Goal: Task Accomplishment & Management: Manage account settings

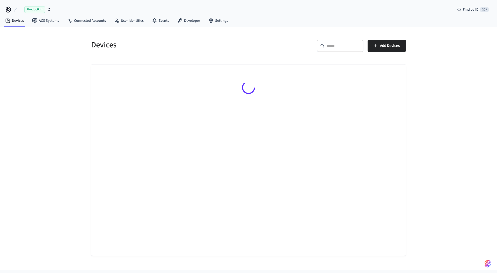
click at [37, 9] on span "Production" at bounding box center [34, 9] width 21 height 7
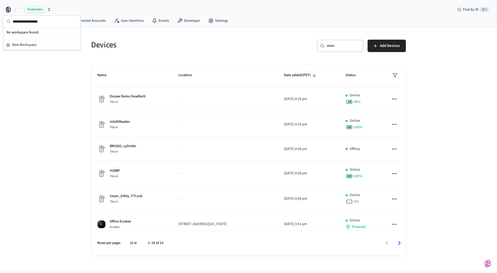
click at [37, 10] on span "Production" at bounding box center [34, 9] width 21 height 7
click at [38, 9] on button "Wirkspace Production" at bounding box center [45, 9] width 52 height 11
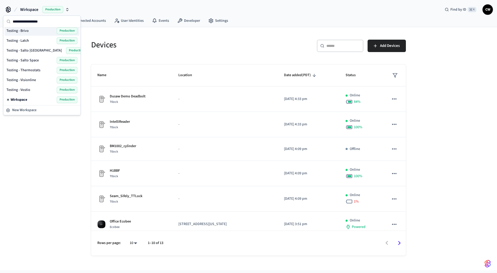
scroll to position [218, 0]
click at [31, 31] on div "Testing - Brivo Production" at bounding box center [41, 31] width 71 height 7
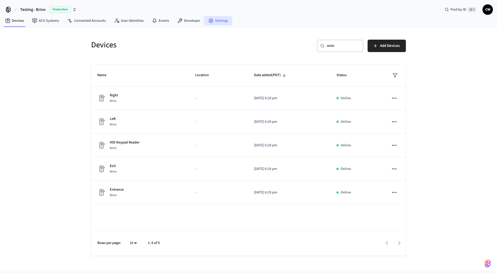
click at [216, 19] on link "Settings" at bounding box center [218, 20] width 28 height 9
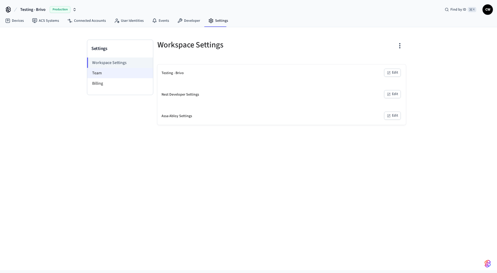
click at [124, 72] on li "Team" at bounding box center [120, 73] width 66 height 10
click at [87, 70] on li "Team" at bounding box center [120, 73] width 66 height 10
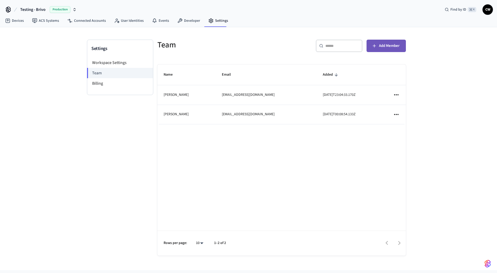
click at [387, 41] on button "Add Member" at bounding box center [385, 46] width 39 height 12
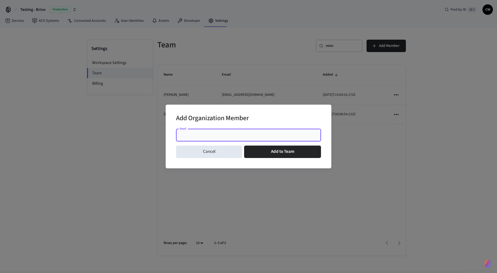
click at [230, 135] on input "Email" at bounding box center [248, 134] width 139 height 5
type input "**********"
click at [259, 150] on button "Add to Team" at bounding box center [282, 151] width 77 height 12
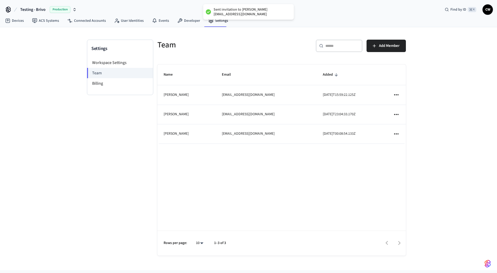
click at [74, 150] on div "Settings Workspace Settings Team Billing Team ​ ​ Add Member Name Email Added […" at bounding box center [248, 148] width 497 height 243
click at [16, 21] on link "Devices" at bounding box center [14, 20] width 27 height 9
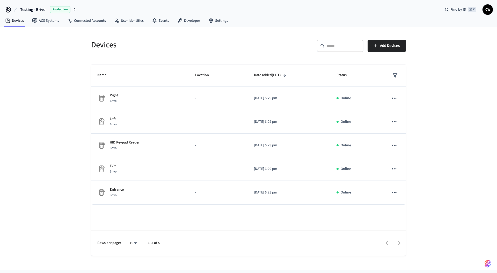
click at [54, 75] on div "Devices ​ ​ Add Devices Name Location Date added (PDT) Status Right Brivo - [DA…" at bounding box center [248, 148] width 497 height 243
click at [66, 122] on div "Devices ​ ​ Add Devices Name Location Date added (PDT) Status Right Brivo - [DA…" at bounding box center [248, 148] width 497 height 243
click at [85, 22] on link "Connected Accounts" at bounding box center [86, 20] width 47 height 9
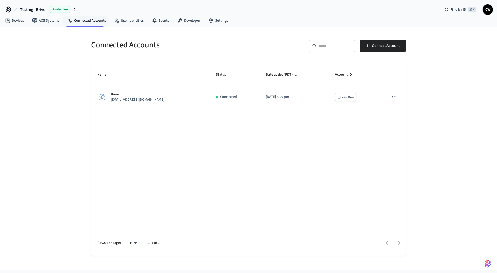
click at [37, 12] on span "Testing - Brivo" at bounding box center [32, 9] width 25 height 6
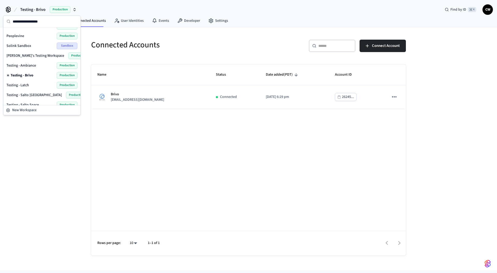
scroll to position [174, 0]
click at [39, 55] on span "[PERSON_NAME]'s Testing Workspace" at bounding box center [35, 55] width 58 height 5
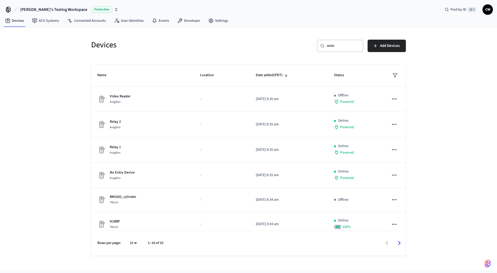
click at [39, 118] on div "Devices ​ ​ Add Devices Name Location Date added (PDT) Status Video Reader Avig…" at bounding box center [248, 148] width 497 height 243
click at [51, 24] on link "ACS Systems" at bounding box center [45, 20] width 35 height 9
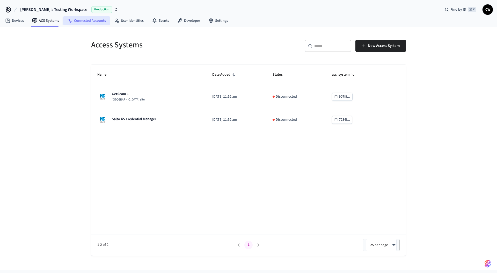
click at [86, 24] on link "Connected Accounts" at bounding box center [86, 20] width 47 height 9
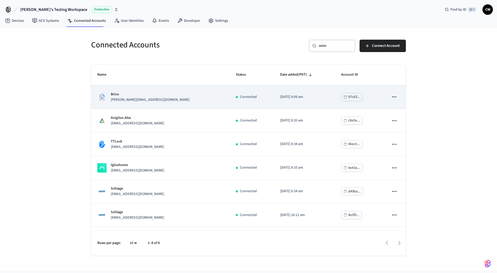
click at [158, 93] on div "Brivo [PERSON_NAME][EMAIL_ADDRESS][DOMAIN_NAME]" at bounding box center [160, 97] width 126 height 11
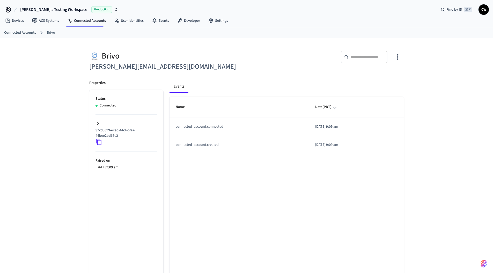
click at [46, 89] on div "Brivo [PERSON_NAME][EMAIL_ADDRESS][DOMAIN_NAME] ​ ​ Properties Status Connected…" at bounding box center [246, 162] width 493 height 249
click at [15, 25] on link "Devices" at bounding box center [14, 20] width 27 height 9
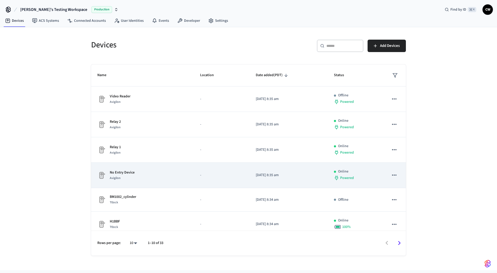
scroll to position [108, 0]
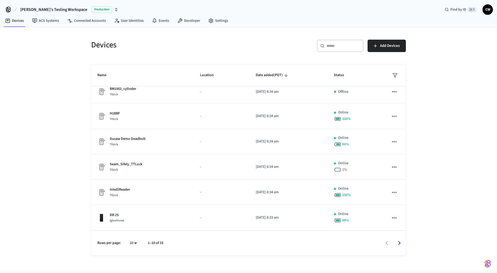
click at [137, 244] on body "Solink's Testing Workspace Production Find by ID ⌘ K CW Devices ACS Systems Con…" at bounding box center [248, 135] width 497 height 270
click at [128, 263] on li "All" at bounding box center [131, 258] width 14 height 14
type input "**"
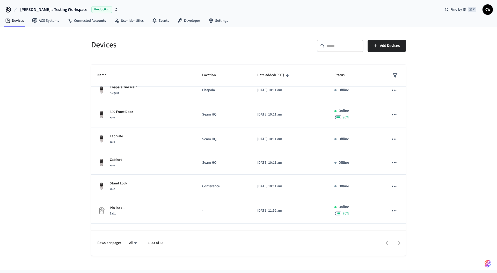
scroll to position [668, 0]
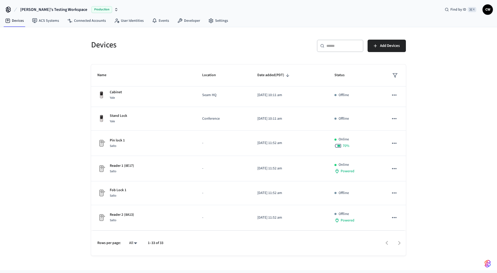
click at [63, 63] on div "Devices ​ ​ Add Devices Name Location Date added (PDT) Status Video Reader Avig…" at bounding box center [248, 148] width 497 height 243
click at [83, 23] on link "Connected Accounts" at bounding box center [86, 20] width 47 height 9
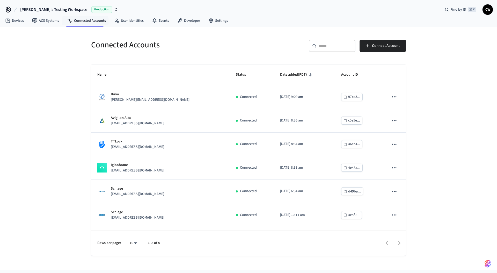
click at [66, 73] on div "Connected Accounts ​ ​ Connect Account Name Status Date added (PDT) Account ID …" at bounding box center [248, 148] width 497 height 243
click at [141, 48] on h5 "Connected Accounts" at bounding box center [168, 45] width 154 height 11
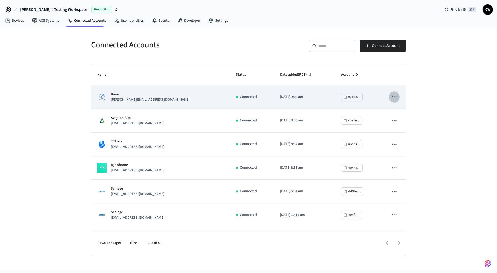
click at [391, 98] on icon "sticky table" at bounding box center [394, 96] width 7 height 7
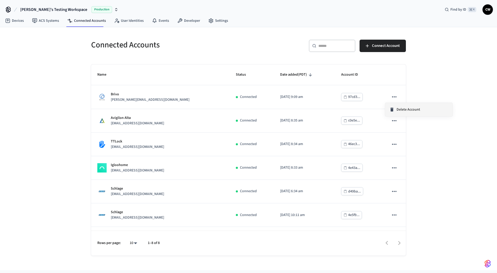
click at [399, 108] on span "Delete Account" at bounding box center [408, 109] width 24 height 5
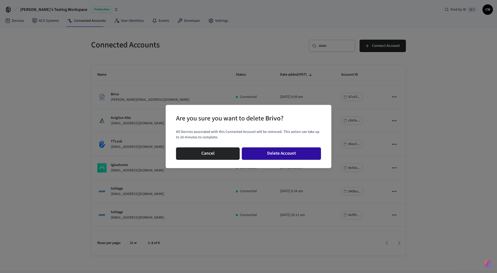
click at [276, 152] on button "Delete Account" at bounding box center [281, 153] width 79 height 12
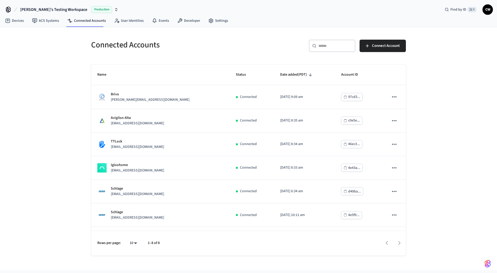
click at [42, 135] on div "Connected Accounts ​ ​ Connect Account Name Status Date added (PDT) Account ID …" at bounding box center [248, 148] width 497 height 243
click at [381, 44] on span "Connect Account" at bounding box center [386, 45] width 28 height 7
click at [49, 132] on div "Connected Accounts ​ ​ Connect Account Name Status Date added (PDT) Account ID …" at bounding box center [248, 148] width 497 height 243
click at [19, 20] on link "Devices" at bounding box center [14, 20] width 27 height 9
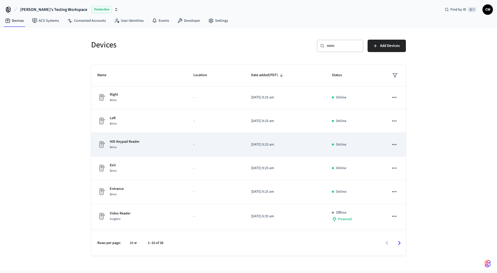
scroll to position [1, 0]
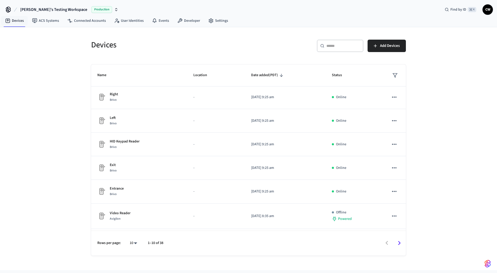
click at [77, 87] on div "Devices ​ ​ Add Devices Name Location Date added (PDT) Status Right Brivo - [DA…" at bounding box center [248, 148] width 497 height 243
drag, startPoint x: 71, startPoint y: 71, endPoint x: 63, endPoint y: 65, distance: 10.2
click at [71, 71] on div "Devices ​ ​ Add Devices Name Location Date added (PDT) Status Right Brivo - [DA…" at bounding box center [248, 148] width 497 height 243
click at [106, 48] on h5 "Devices" at bounding box center [168, 45] width 154 height 11
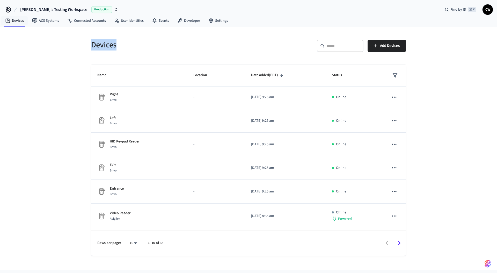
click at [110, 45] on h5 "Devices" at bounding box center [168, 45] width 154 height 11
click at [101, 45] on h5 "Devices" at bounding box center [168, 45] width 154 height 11
click at [118, 47] on h5 "Devices" at bounding box center [168, 45] width 154 height 11
click at [117, 46] on h5 "Devices" at bounding box center [168, 45] width 154 height 11
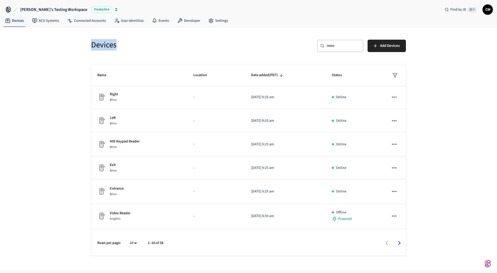
drag, startPoint x: 116, startPoint y: 45, endPoint x: 88, endPoint y: 46, distance: 28.2
click at [88, 46] on div "Devices" at bounding box center [165, 44] width 160 height 23
drag, startPoint x: 92, startPoint y: 45, endPoint x: 132, endPoint y: 44, distance: 39.9
click at [132, 44] on h5 "Devices" at bounding box center [168, 45] width 154 height 11
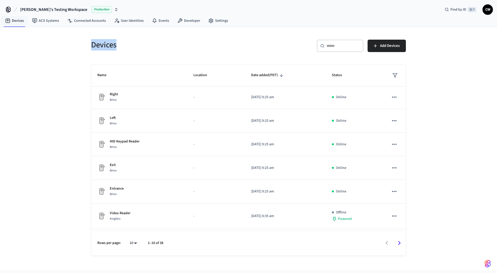
click at [132, 44] on h5 "Devices" at bounding box center [168, 45] width 154 height 11
drag, startPoint x: 118, startPoint y: 45, endPoint x: 93, endPoint y: 46, distance: 24.3
click at [93, 46] on h5 "Devices" at bounding box center [168, 45] width 154 height 11
click at [91, 46] on h5 "Devices" at bounding box center [168, 45] width 154 height 11
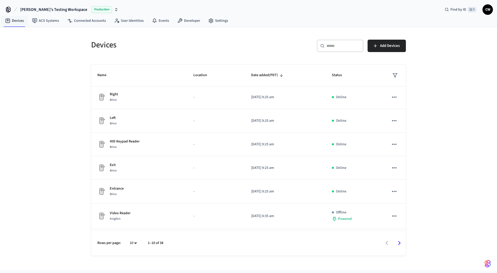
click at [100, 46] on h5 "Devices" at bounding box center [168, 45] width 154 height 11
click at [112, 46] on h5 "Devices" at bounding box center [168, 45] width 154 height 11
click at [125, 45] on h5 "Devices" at bounding box center [168, 45] width 154 height 11
click at [62, 63] on div "Devices ​ ​ Add Devices Name Location Date added (PDT) Status Right Brivo - [DA…" at bounding box center [248, 148] width 497 height 243
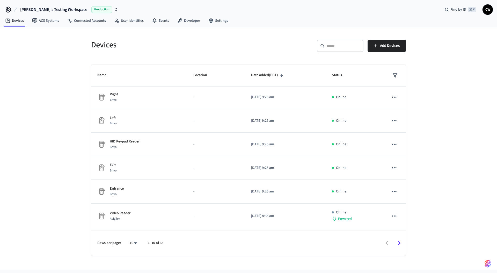
click at [104, 44] on h5 "Devices" at bounding box center [168, 45] width 154 height 11
click at [130, 45] on h5 "Devices" at bounding box center [168, 45] width 154 height 11
click at [95, 48] on h5 "Devices" at bounding box center [168, 45] width 154 height 11
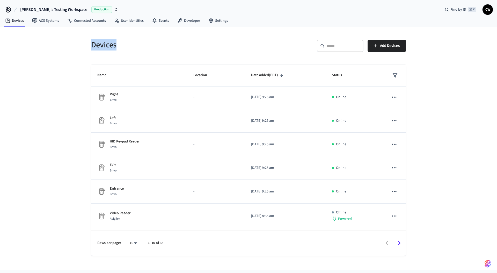
click at [129, 48] on h5 "Devices" at bounding box center [168, 45] width 154 height 11
click at [68, 47] on div "Devices ​ ​ Add Devices Name Location Date added (PDT) Status Right Brivo - [DA…" at bounding box center [248, 148] width 497 height 243
click at [101, 46] on h5 "Devices" at bounding box center [168, 45] width 154 height 11
click at [127, 44] on h5 "Devices" at bounding box center [168, 45] width 154 height 11
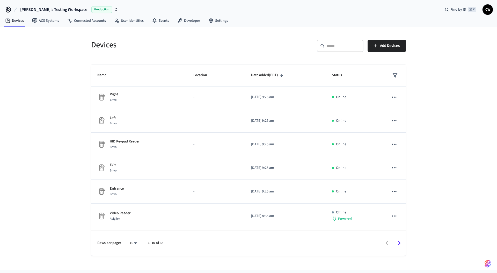
click at [38, 49] on div "Devices ​ ​ Add Devices Name Location Date added (PDT) Status Right Brivo - [DA…" at bounding box center [248, 148] width 497 height 243
click at [67, 116] on div "Devices ​ ​ Add Devices Name Location Date added (PDT) Status Right Brivo - [DA…" at bounding box center [248, 148] width 497 height 243
click at [62, 117] on div "Devices ​ ​ Add Devices Name Location Date added (PDT) Status Right Brivo - [DA…" at bounding box center [248, 148] width 497 height 243
click at [107, 47] on h5 "Devices" at bounding box center [168, 45] width 154 height 11
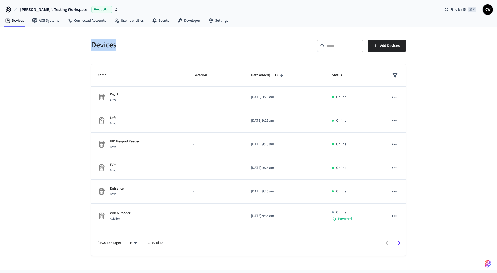
click at [107, 47] on h5 "Devices" at bounding box center [168, 45] width 154 height 11
click at [66, 59] on div "Devices ​ ​ Add Devices Name Location Date added (PDT) Status Right Brivo - [DA…" at bounding box center [248, 148] width 497 height 243
click at [59, 65] on div "Devices ​ ​ Add Devices Name Location Date added (PDT) Status Right Brivo - [DA…" at bounding box center [248, 148] width 497 height 243
click at [167, 45] on h5 "Devices" at bounding box center [168, 45] width 154 height 11
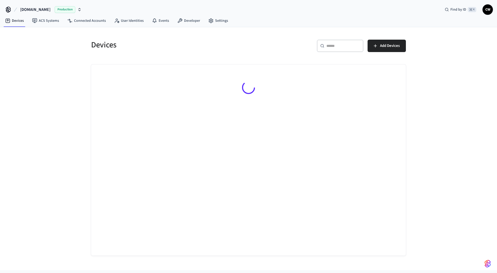
click at [43, 8] on span "[DOMAIN_NAME]" at bounding box center [35, 9] width 30 height 6
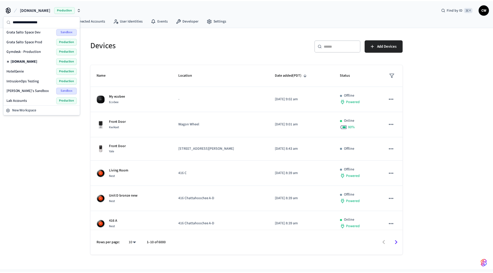
scroll to position [114, 0]
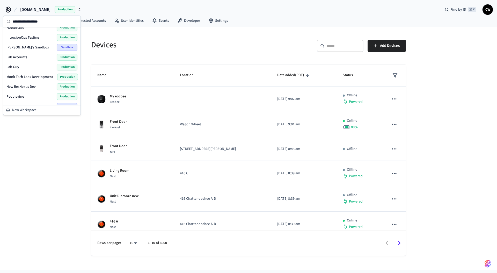
click at [23, 68] on div "Lab Guy Production" at bounding box center [41, 67] width 71 height 7
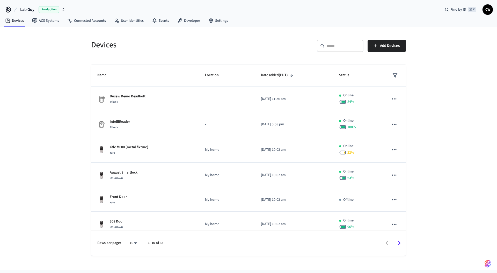
click at [55, 86] on div "Devices ​ ​ Add Devices Name Location Date added (PDT) Status Dusaw Demo Deadbo…" at bounding box center [248, 148] width 497 height 243
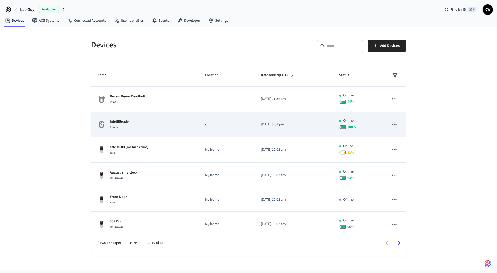
click at [134, 126] on div "IntelliReader Ttlock" at bounding box center [144, 124] width 95 height 11
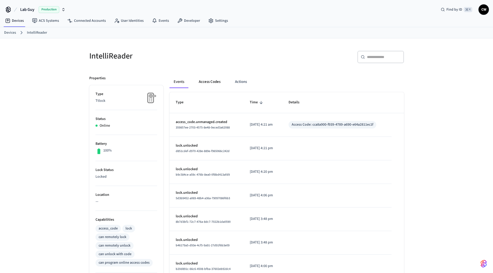
click at [205, 83] on button "Access Codes" at bounding box center [210, 82] width 30 height 12
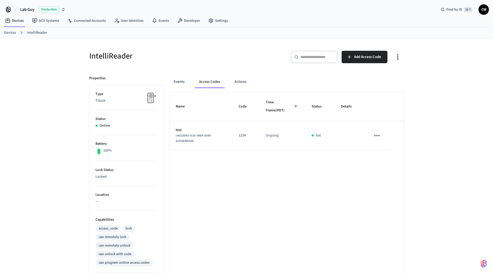
click at [210, 59] on h5 "IntelliReader" at bounding box center [166, 56] width 154 height 11
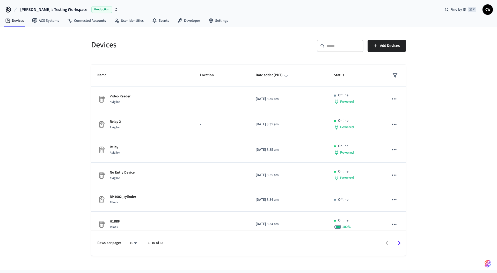
click at [49, 12] on span "[PERSON_NAME]'s Testing Workspace" at bounding box center [53, 9] width 67 height 6
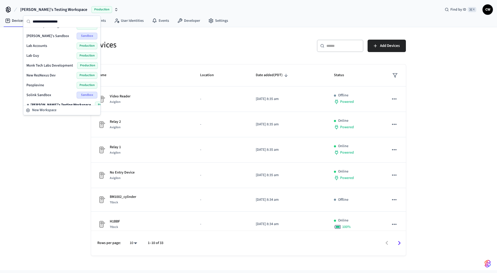
scroll to position [219, 0]
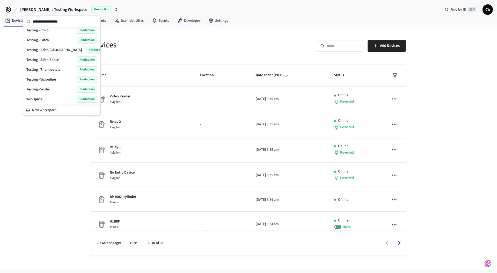
click at [50, 29] on div "Testing - Brivo Production" at bounding box center [61, 30] width 71 height 7
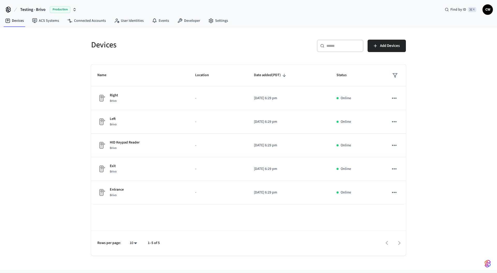
click at [59, 77] on div "Devices ​ ​ Add Devices Name Location Date added (PDT) Status Right Brivo - [DA…" at bounding box center [248, 148] width 497 height 243
click at [43, 23] on link "ACS Systems" at bounding box center [45, 20] width 35 height 9
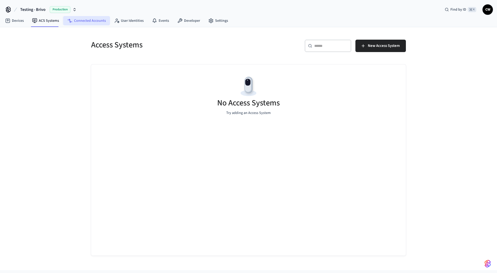
click at [83, 20] on link "Connected Accounts" at bounding box center [86, 20] width 47 height 9
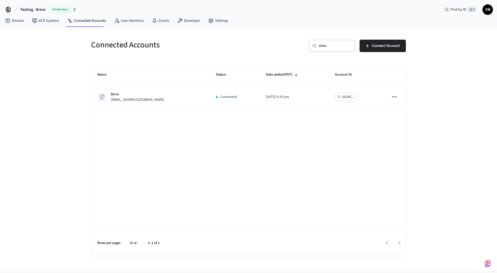
click at [57, 71] on div "Connected Accounts ​ ​ Connect Account Name Status Date added (PDT) Account ID …" at bounding box center [248, 148] width 497 height 243
